Goal: Find contact information: Find contact information

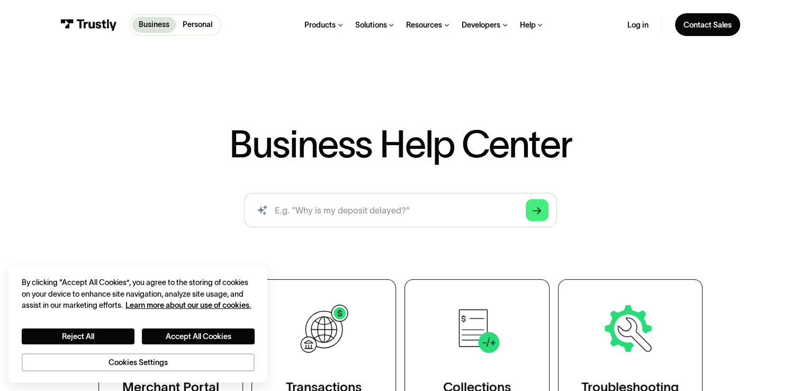
click at [775, 54] on div "Business Help Center Business Help Center / Merchant Portal Support / Viewing A…" at bounding box center [400, 225] width 801 height 453
click at [777, 101] on div "Business Help Center Business Help Center / Merchant Portal Support / Viewing A…" at bounding box center [400, 246] width 801 height 380
click at [735, 20] on link "Contact Sales" at bounding box center [708, 24] width 66 height 23
